Goal: Transaction & Acquisition: Purchase product/service

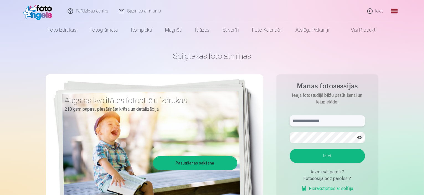
click at [313, 124] on input "text" at bounding box center [327, 120] width 75 height 11
type input "**********"
click at [290, 148] on button "Ieiet" at bounding box center [327, 155] width 75 height 14
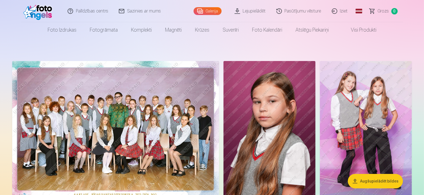
click at [206, 9] on link "Galerija" at bounding box center [208, 11] width 28 height 8
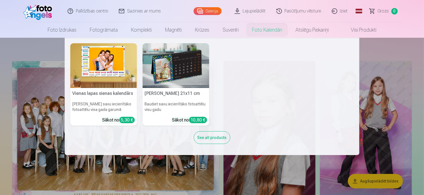
click at [266, 27] on link "Foto kalendāri" at bounding box center [266, 30] width 43 height 16
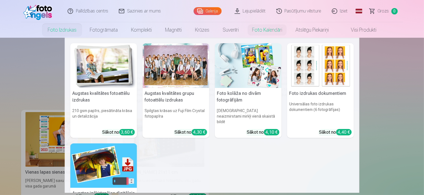
click at [64, 30] on link "Foto izdrukas" at bounding box center [62, 30] width 42 height 16
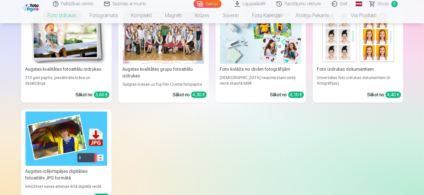
scroll to position [103, 0]
click at [160, 63] on div at bounding box center [164, 36] width 82 height 55
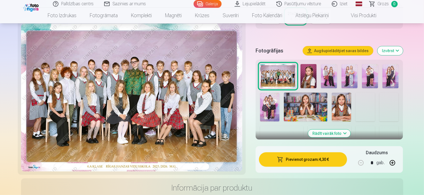
scroll to position [158, 0]
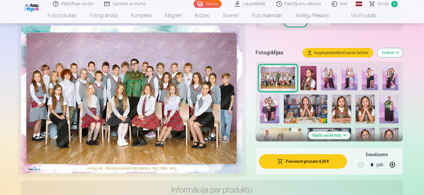
click at [308, 154] on button "Pievienot grozam : 4,30 €" at bounding box center [303, 161] width 88 height 14
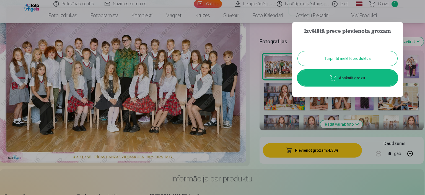
click at [344, 59] on button "Turpināt meklēt produktus" at bounding box center [348, 58] width 100 height 14
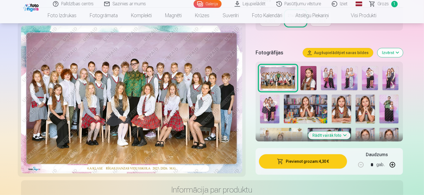
click at [330, 68] on img at bounding box center [329, 78] width 16 height 24
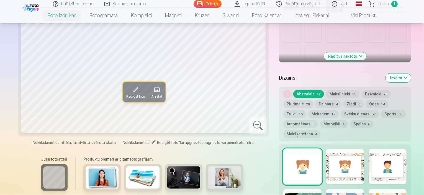
scroll to position [246, 0]
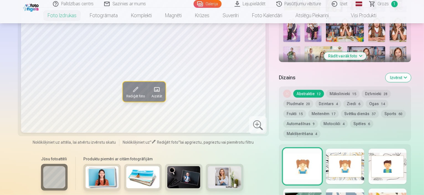
click at [329, 90] on button "Mākslinieki 15" at bounding box center [342, 94] width 33 height 8
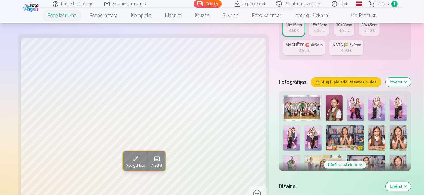
scroll to position [137, 0]
click at [347, 96] on img at bounding box center [355, 108] width 17 height 25
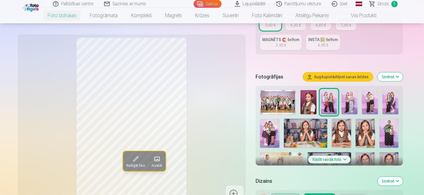
scroll to position [187, 0]
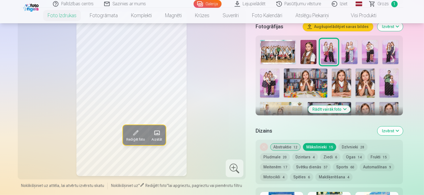
click at [349, 40] on img at bounding box center [349, 52] width 16 height 24
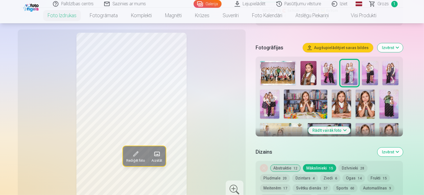
scroll to position [166, 0]
click at [328, 61] on img at bounding box center [329, 73] width 16 height 24
click at [351, 61] on img at bounding box center [349, 73] width 16 height 24
click at [373, 62] on img at bounding box center [370, 73] width 16 height 24
click at [279, 89] on img at bounding box center [269, 103] width 19 height 29
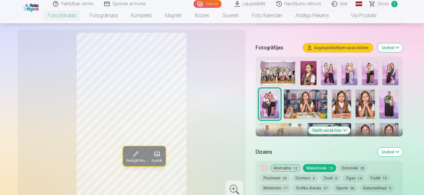
click at [330, 61] on img at bounding box center [329, 73] width 16 height 24
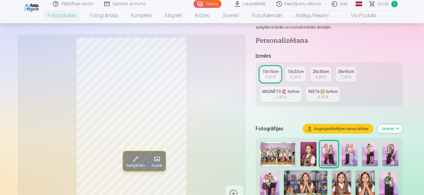
scroll to position [85, 0]
click at [276, 74] on div "3,60 €" at bounding box center [270, 77] width 11 height 6
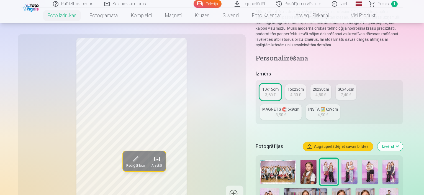
scroll to position [68, 0]
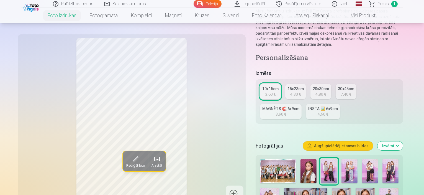
click at [330, 159] on img at bounding box center [329, 171] width 16 height 24
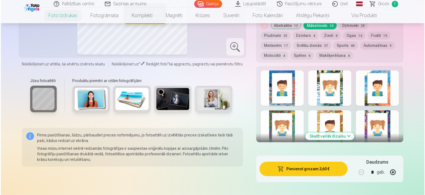
scroll to position [315, 0]
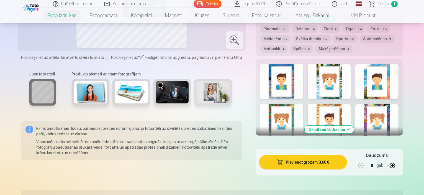
click at [319, 155] on button "Pievienot grozam : 3,60 €" at bounding box center [303, 162] width 88 height 14
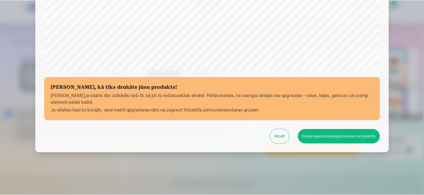
scroll to position [204, 0]
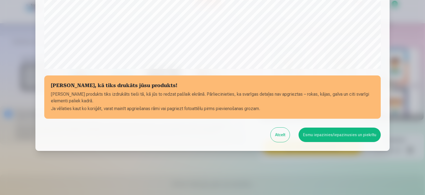
click at [339, 134] on button "Esmu iepazinies/iepazinusies un piekrītu" at bounding box center [340, 134] width 82 height 14
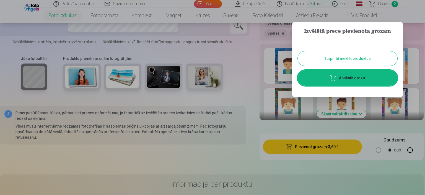
click at [345, 58] on button "Turpināt meklēt produktus" at bounding box center [348, 58] width 100 height 14
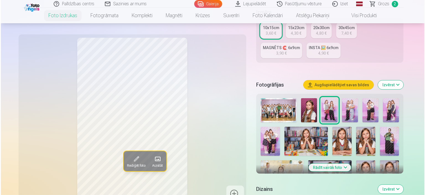
scroll to position [127, 0]
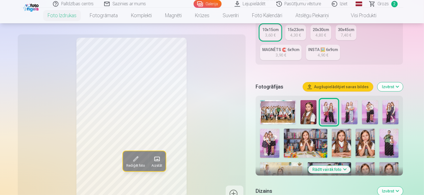
click at [131, 161] on span at bounding box center [135, 158] width 9 height 9
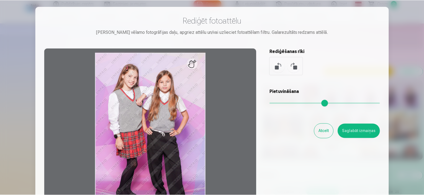
scroll to position [2, 0]
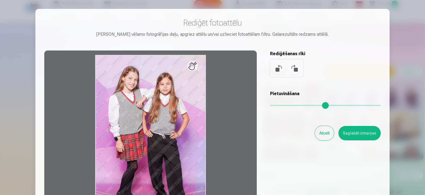
click at [325, 130] on button "Atcelt" at bounding box center [324, 133] width 19 height 14
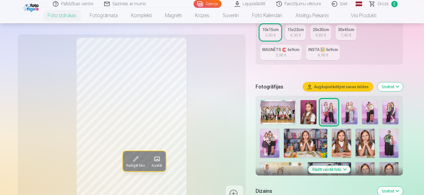
click at [349, 100] on img at bounding box center [349, 112] width 16 height 24
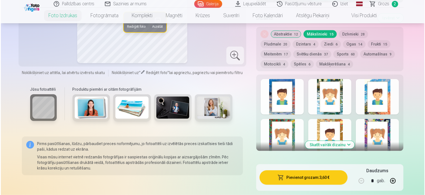
scroll to position [300, 0]
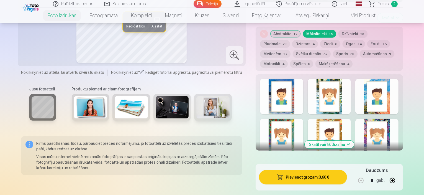
click at [338, 170] on button "Pievienot grozam : 3,60 €" at bounding box center [303, 177] width 88 height 14
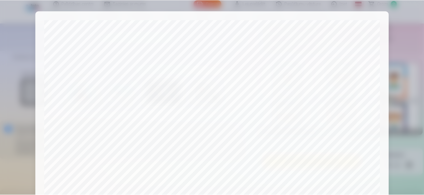
scroll to position [204, 0]
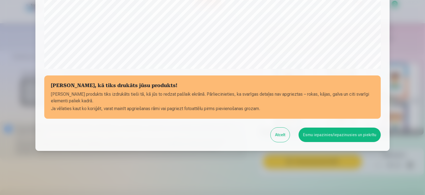
click at [344, 132] on button "Esmu iepazinies/iepazinusies un piekrītu" at bounding box center [340, 134] width 82 height 14
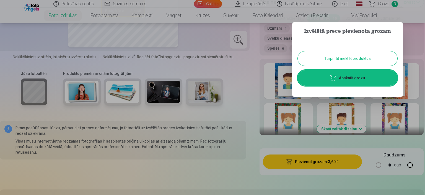
click at [344, 59] on button "Turpināt meklēt produktus" at bounding box center [348, 58] width 100 height 14
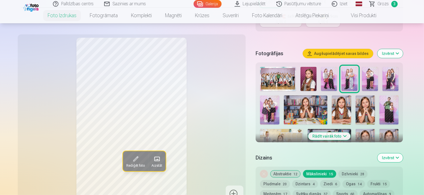
scroll to position [187, 0]
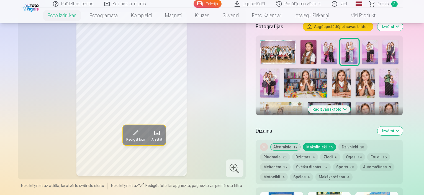
click at [292, 68] on img at bounding box center [305, 82] width 43 height 29
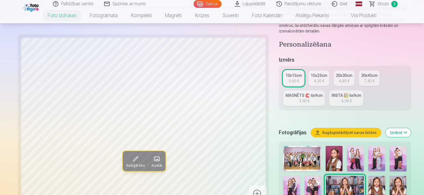
scroll to position [85, 0]
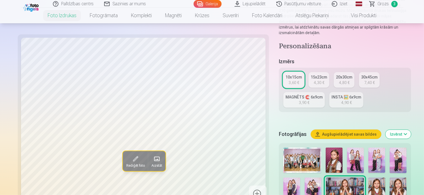
click at [323, 94] on div "MAGNĒTS 🧲 6x9cm" at bounding box center [303, 97] width 37 height 6
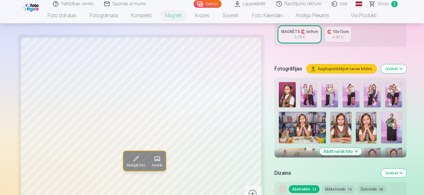
scroll to position [132, 0]
click at [279, 82] on img at bounding box center [287, 94] width 17 height 25
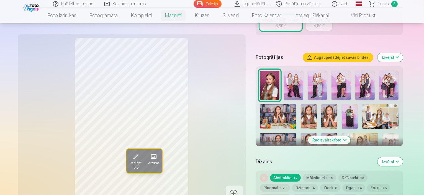
drag, startPoint x: 400, startPoint y: 75, endPoint x: 401, endPoint y: 71, distance: 4.4
drag, startPoint x: 401, startPoint y: 71, endPoint x: 269, endPoint y: 110, distance: 137.6
drag, startPoint x: 269, startPoint y: 110, endPoint x: 271, endPoint y: 101, distance: 8.7
drag, startPoint x: 271, startPoint y: 101, endPoint x: 265, endPoint y: 106, distance: 7.5
click at [301, 106] on img at bounding box center [309, 116] width 16 height 24
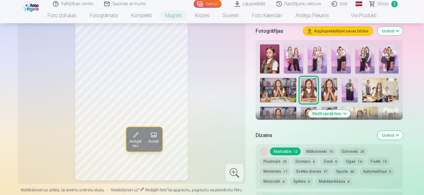
scroll to position [159, 0]
click at [321, 78] on img at bounding box center [329, 90] width 16 height 24
click at [296, 78] on img at bounding box center [278, 90] width 36 height 24
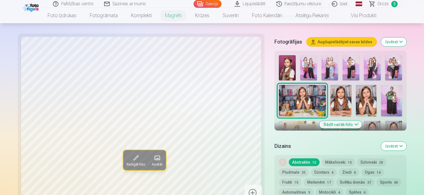
click at [381, 121] on img at bounding box center [372, 133] width 17 height 25
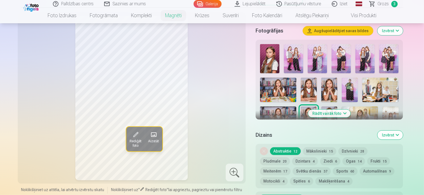
click at [321, 79] on img at bounding box center [329, 90] width 16 height 24
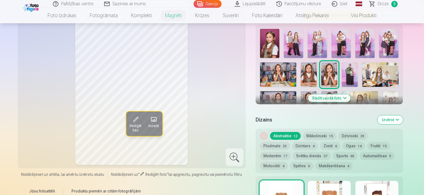
scroll to position [176, 0]
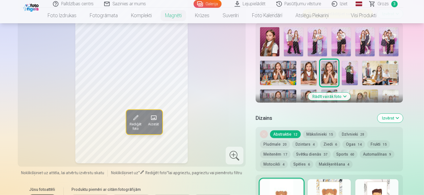
click at [340, 92] on button "Rādīt vairāk foto" at bounding box center [329, 96] width 42 height 8
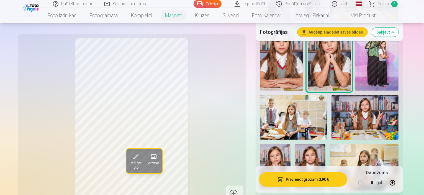
scroll to position [277, 0]
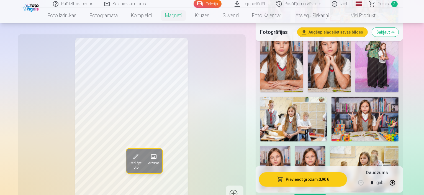
click at [281, 146] on img at bounding box center [275, 169] width 30 height 46
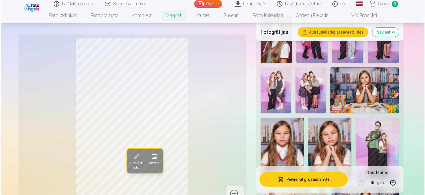
scroll to position [190, 0]
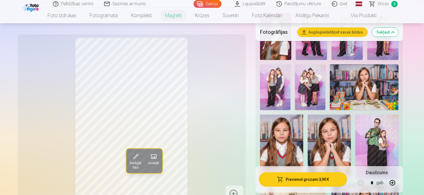
click at [399, 184] on button "button" at bounding box center [392, 182] width 13 height 13
type input "*"
click at [342, 180] on button "Pievienot grozam : 7,80 €" at bounding box center [303, 179] width 88 height 14
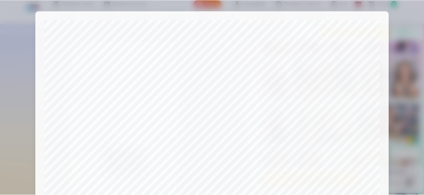
scroll to position [204, 0]
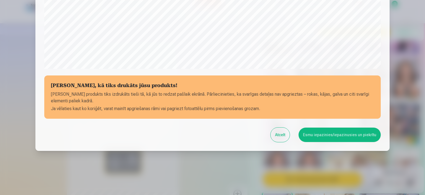
click at [347, 131] on button "Esmu iepazinies/iepazinusies un piekrītu" at bounding box center [340, 134] width 82 height 14
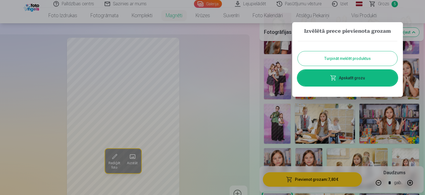
click at [352, 79] on link "Apskatīt grozu" at bounding box center [348, 78] width 100 height 16
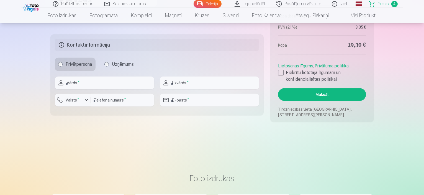
scroll to position [482, 0]
click at [279, 72] on div at bounding box center [281, 73] width 6 height 6
click at [128, 84] on input "text" at bounding box center [104, 82] width 99 height 13
type input "******"
type input "********"
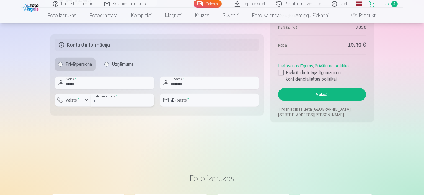
type input "********"
type input "**********"
click at [331, 94] on button "Maksāt" at bounding box center [322, 94] width 88 height 13
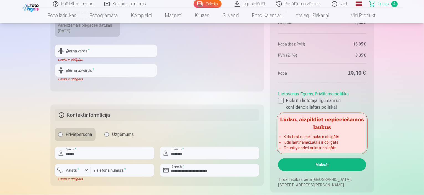
scroll to position [411, 0]
click at [125, 49] on input "text" at bounding box center [106, 51] width 102 height 13
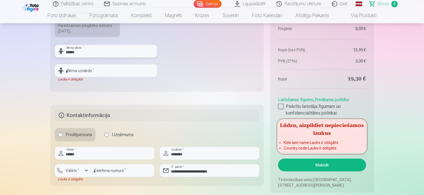
type input "*****"
click at [134, 70] on input "text" at bounding box center [106, 70] width 102 height 13
type input "********"
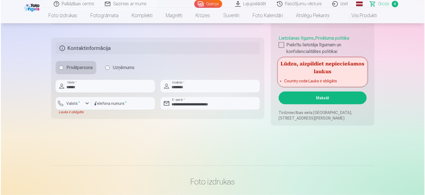
scroll to position [482, 0]
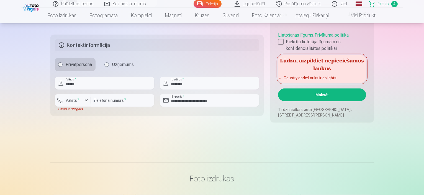
click at [328, 93] on button "Maksāt" at bounding box center [322, 94] width 88 height 13
click at [85, 98] on div "button" at bounding box center [86, 100] width 7 height 7
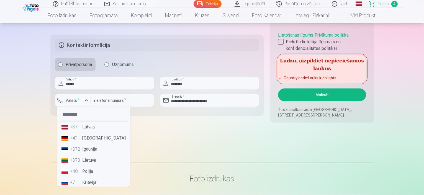
click at [88, 127] on li "+371 Latvija" at bounding box center [93, 126] width 69 height 11
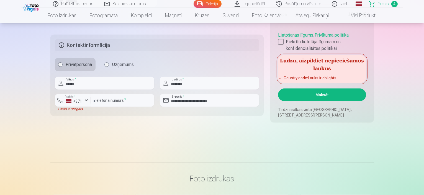
click at [302, 96] on button "Maksāt" at bounding box center [322, 94] width 88 height 13
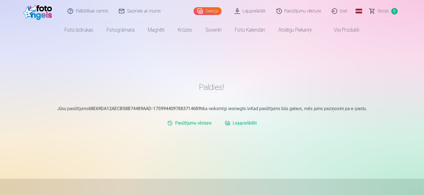
click at [249, 15] on link "Lejupielādēt" at bounding box center [251, 11] width 42 height 22
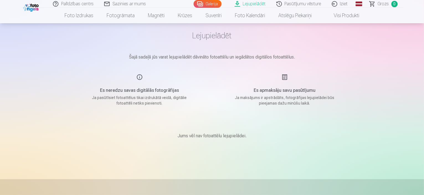
scroll to position [20, 0]
click at [282, 78] on div "Es apmaksāju savu pasūtījumu Ja maksājums ir apstrādāts, fotogrāfijas lejupielā…" at bounding box center [285, 90] width 132 height 32
click at [302, 98] on p "Ja maksājums ir apstrādāts, fotogrāfijas lejupielādei būs pieejamas dažu minūšu…" at bounding box center [284, 100] width 105 height 11
click at [254, 4] on link "Lejupielādēt" at bounding box center [251, 4] width 42 height 8
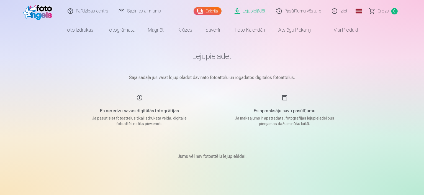
click at [213, 13] on link "Galerija" at bounding box center [208, 11] width 28 height 8
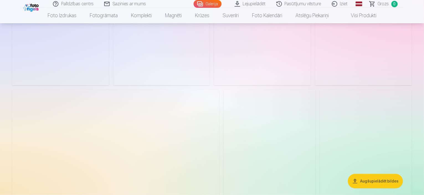
scroll to position [239, 0]
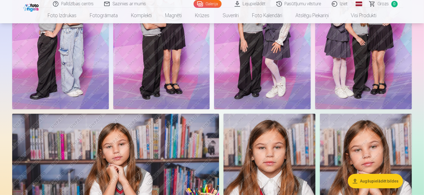
click at [380, 182] on button "Augšupielādēt bildes" at bounding box center [375, 181] width 55 height 14
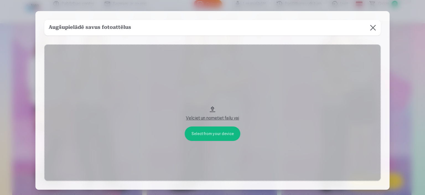
click at [376, 25] on button at bounding box center [374, 28] width 16 height 16
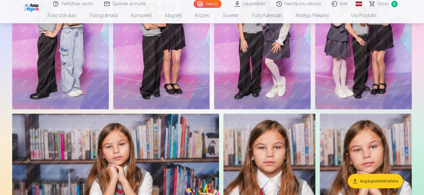
click at [264, 4] on link "Lejupielādēt" at bounding box center [251, 4] width 42 height 8
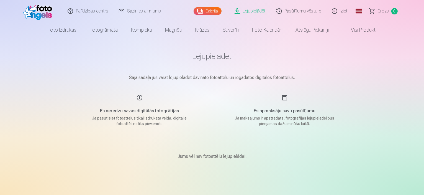
click at [284, 113] on h5 "Es apmaksāju savu pasūtījumu" at bounding box center [284, 110] width 105 height 7
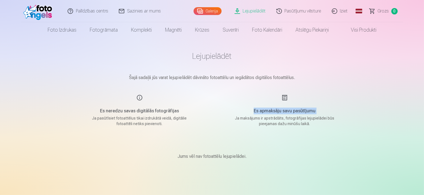
click at [284, 113] on h5 "Es apmaksāju savu pasūtījumu" at bounding box center [284, 110] width 105 height 7
click at [296, 159] on div "Jums vēl nav fotoattēlu lejupielādei." at bounding box center [212, 156] width 277 height 33
click at [261, 12] on link "Lejupielādēt" at bounding box center [251, 11] width 42 height 22
click at [289, 8] on link "Pasūtījumu vēsture" at bounding box center [298, 11] width 55 height 22
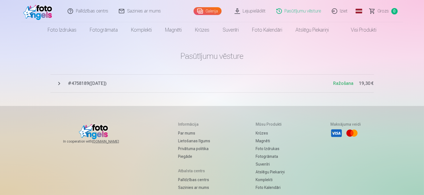
click at [249, 13] on link "Lejupielādēt" at bounding box center [251, 11] width 42 height 22
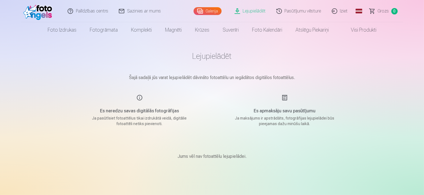
click at [136, 108] on h5 "Es neredzu savas digitālās fotogrāfijas" at bounding box center [139, 110] width 105 height 7
click at [227, 146] on div "Jums vēl nav fotoattēlu lejupielādei." at bounding box center [212, 156] width 277 height 33
click at [284, 106] on div "Es apmaksāju savu pasūtījumu Ja maksājums ir apstrādāts, fotogrāfijas lejupielā…" at bounding box center [285, 110] width 132 height 32
click at [346, 9] on link "Iziet" at bounding box center [340, 11] width 27 height 22
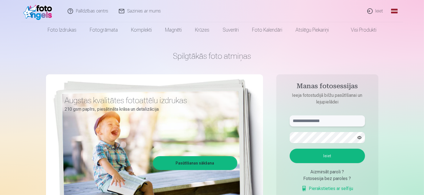
click at [330, 120] on input "text" at bounding box center [327, 120] width 75 height 11
type input "**********"
click at [338, 155] on button "Ieiet" at bounding box center [327, 155] width 75 height 14
